Goal: Task Accomplishment & Management: Manage account settings

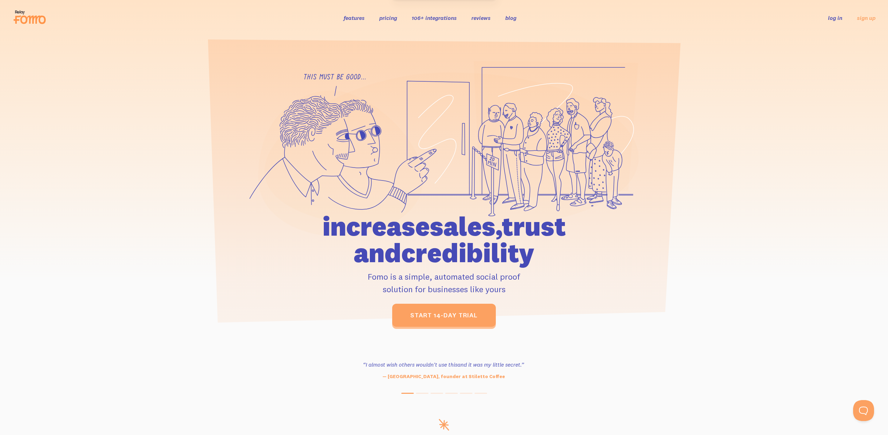
click at [822, 17] on ul "log in sign up" at bounding box center [847, 18] width 56 height 8
click at [826, 17] on ul "log in sign up" at bounding box center [847, 18] width 56 height 8
click at [833, 17] on link "log in" at bounding box center [835, 17] width 14 height 7
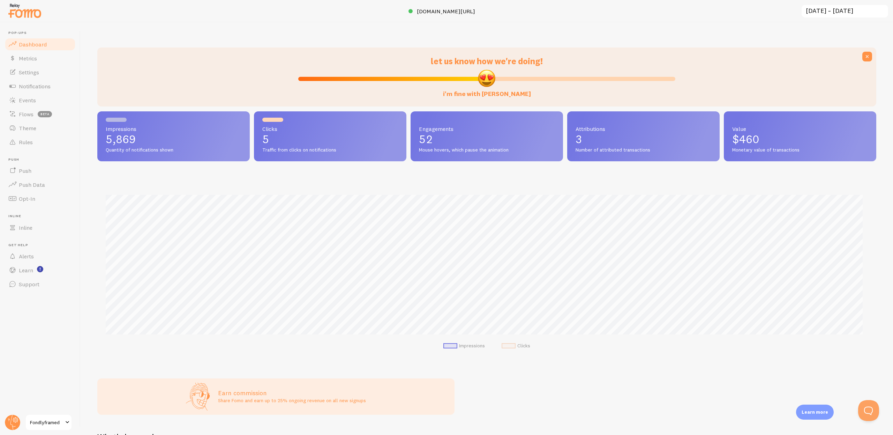
scroll to position [183, 774]
click at [50, 73] on link "Settings" at bounding box center [40, 72] width 72 height 14
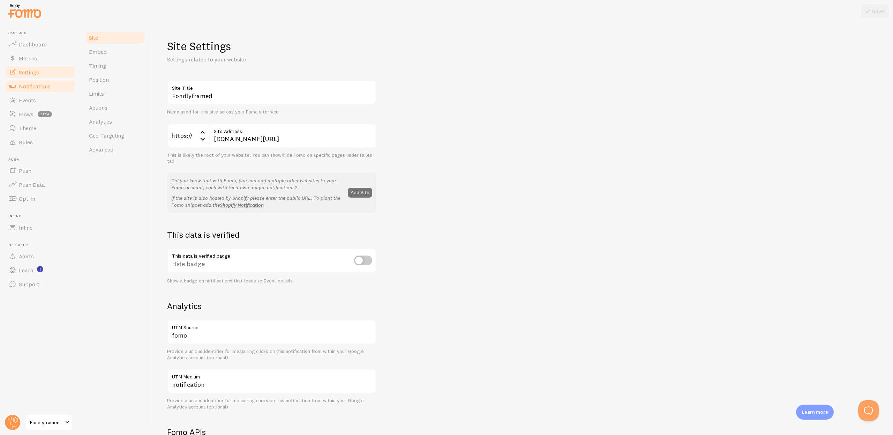
click at [63, 84] on link "Notifications" at bounding box center [40, 86] width 72 height 14
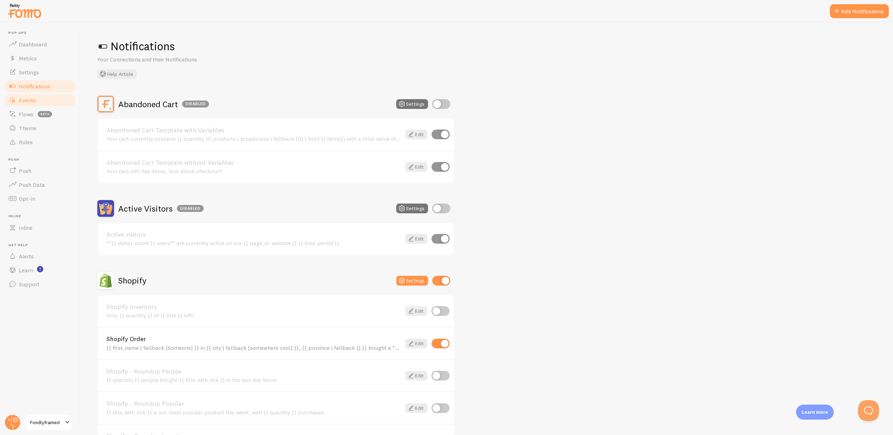
click at [61, 102] on link "Events" at bounding box center [40, 100] width 72 height 14
